Goal: Download file/media

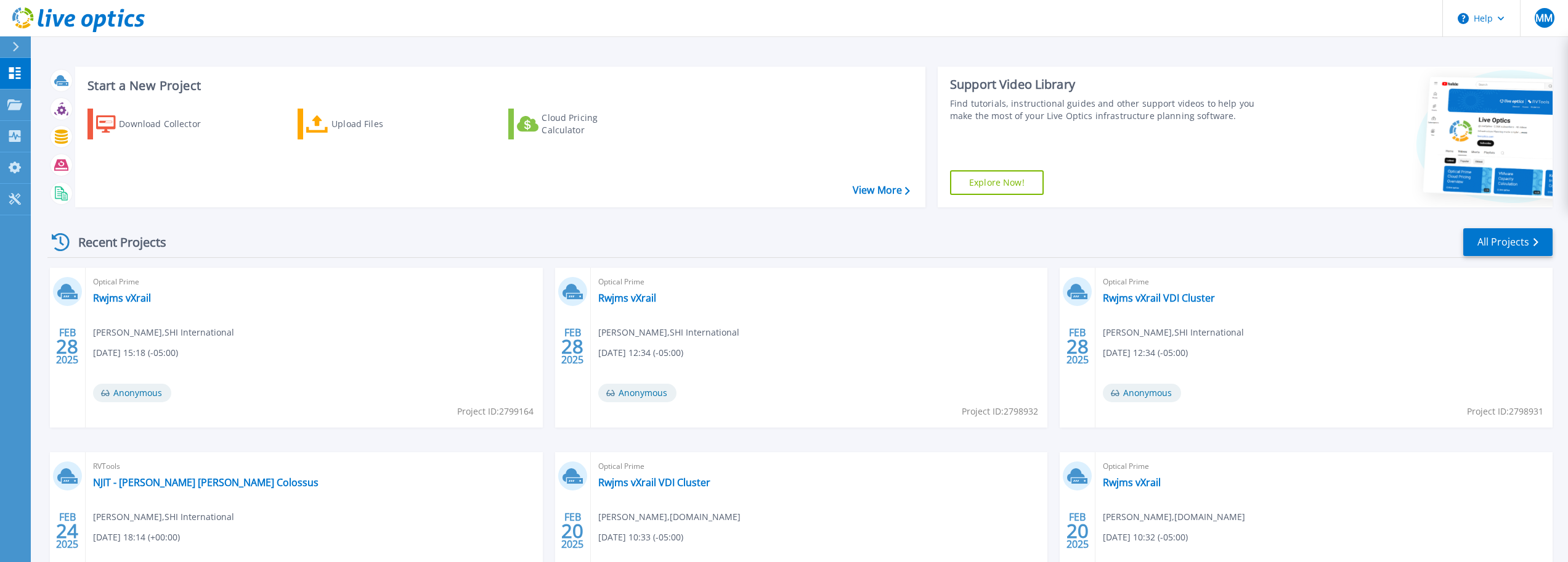
click at [163, 126] on div "Download Collector" at bounding box center [168, 124] width 98 height 25
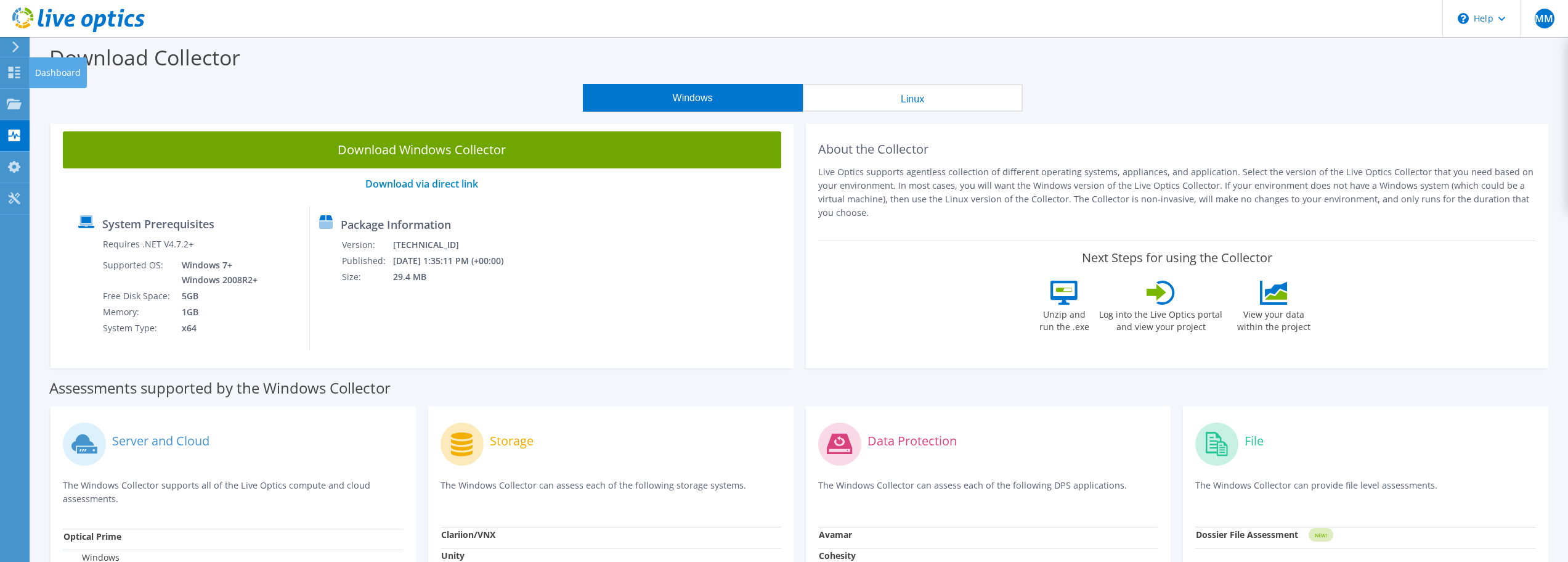
click at [10, 75] on use at bounding box center [14, 73] width 11 height 11
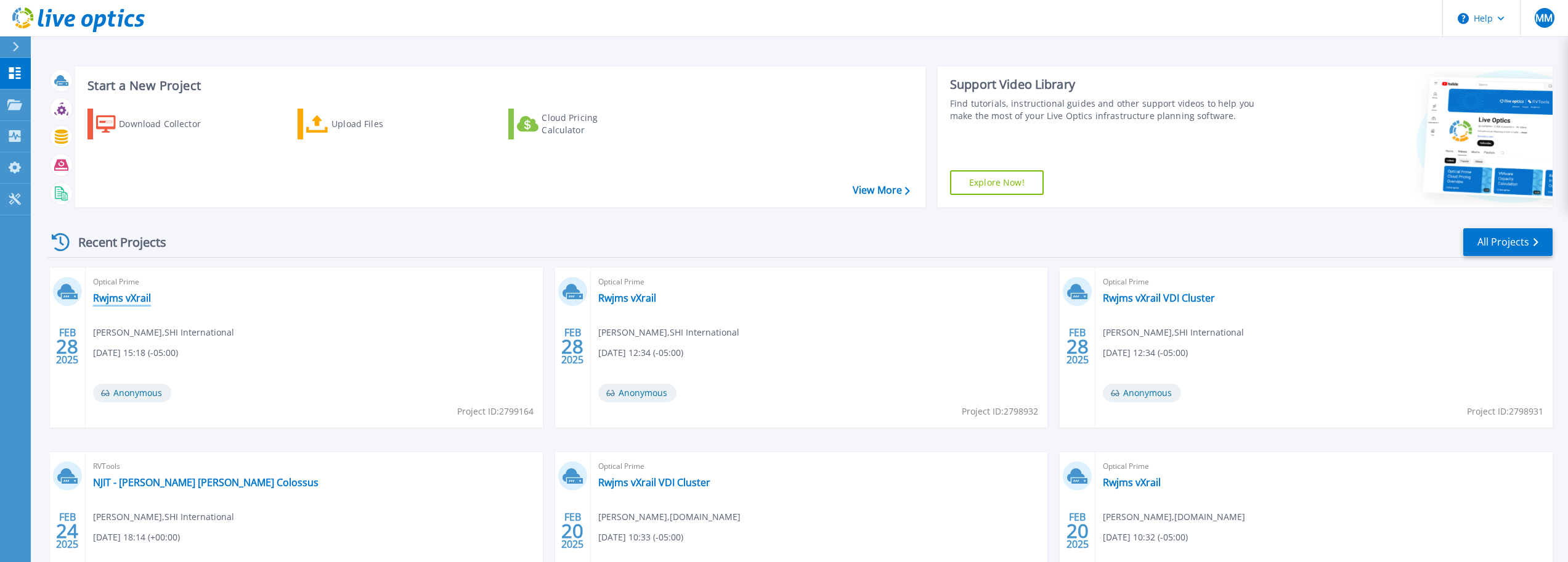
click at [129, 300] on link "Rwjms vXrail" at bounding box center [122, 298] width 58 height 12
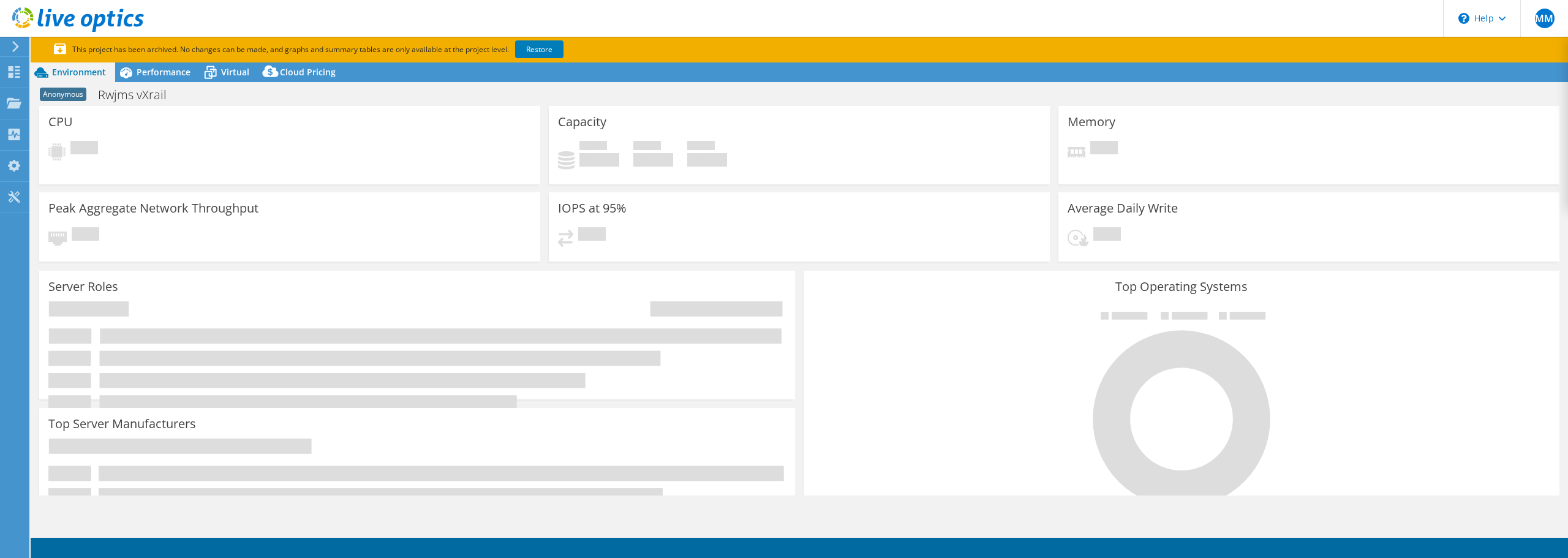
select select "USD"
